Goal: Transaction & Acquisition: Download file/media

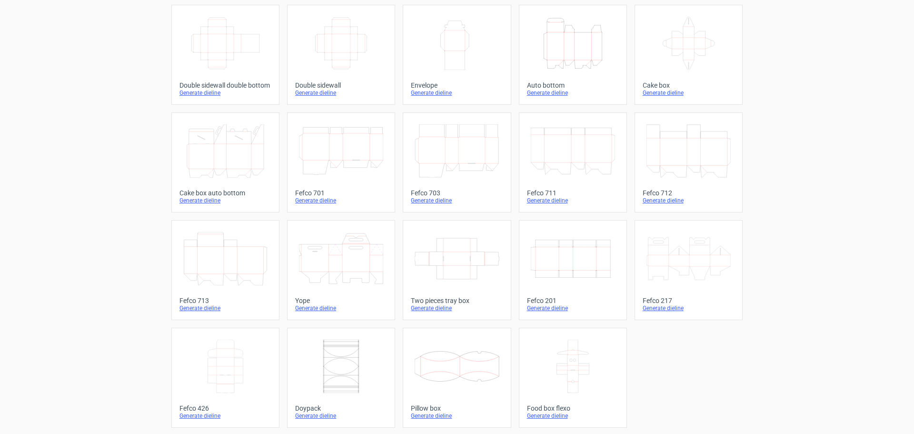
scroll to position [161, 0]
click at [227, 370] on icon at bounding box center [225, 364] width 84 height 53
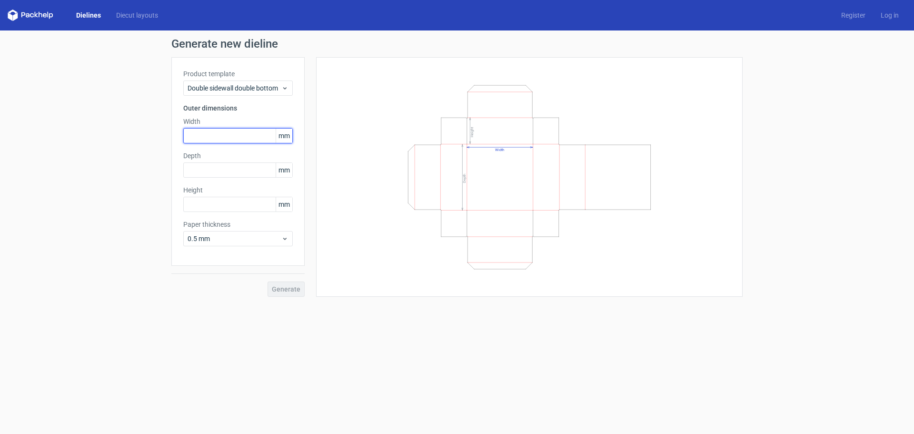
click at [222, 134] on input "text" at bounding box center [238, 135] width 110 height 15
type input "75"
click at [213, 171] on input "text" at bounding box center [238, 169] width 110 height 15
type input "155"
click at [254, 208] on input "text" at bounding box center [238, 204] width 110 height 15
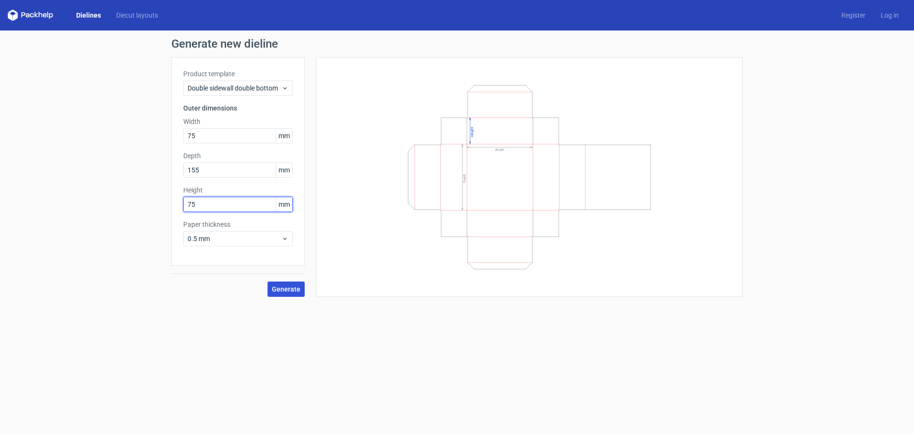
type input "75"
click at [283, 288] on span "Generate" at bounding box center [286, 289] width 29 height 7
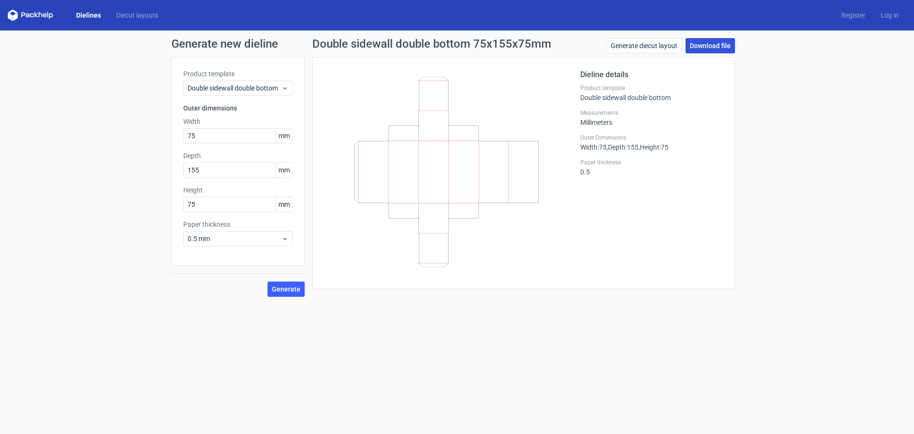
click at [717, 47] on link "Download file" at bounding box center [711, 45] width 50 height 15
